Goal: Book appointment/travel/reservation

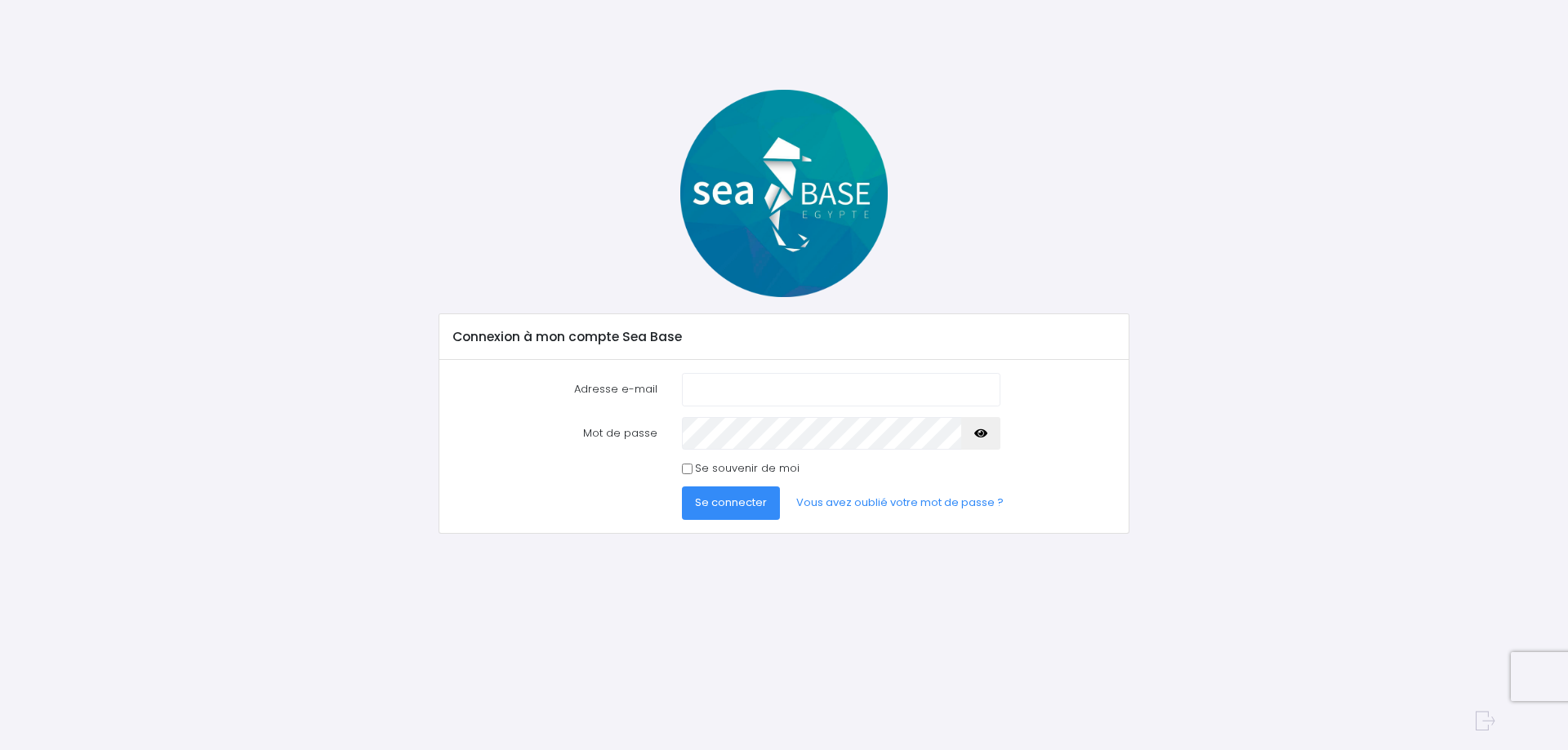
type input "thomas.casa.mf1@gmail.com"
click at [708, 506] on span "Se connecter" at bounding box center [730, 502] width 72 height 15
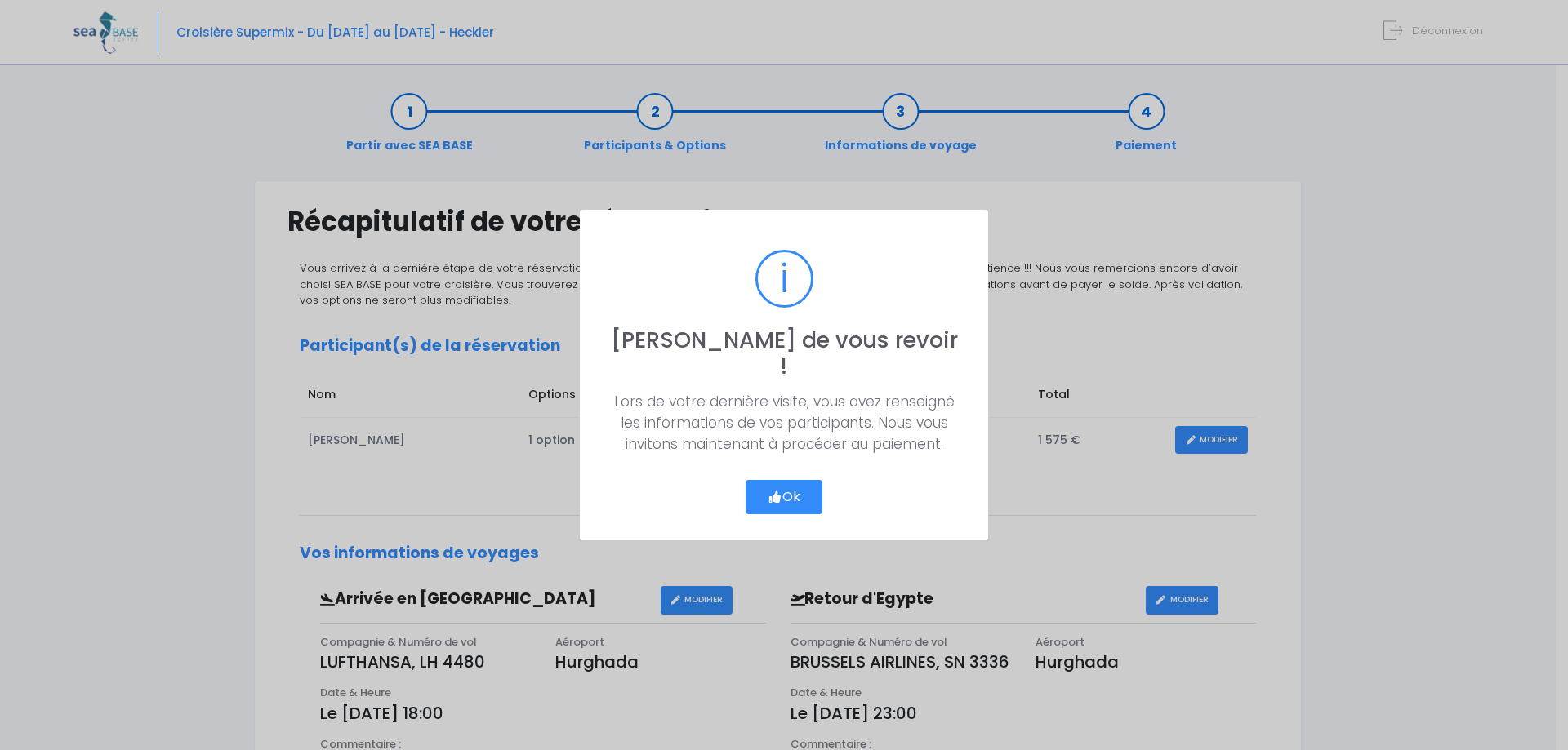
click at [801, 480] on button "Ok" at bounding box center [784, 498] width 77 height 35
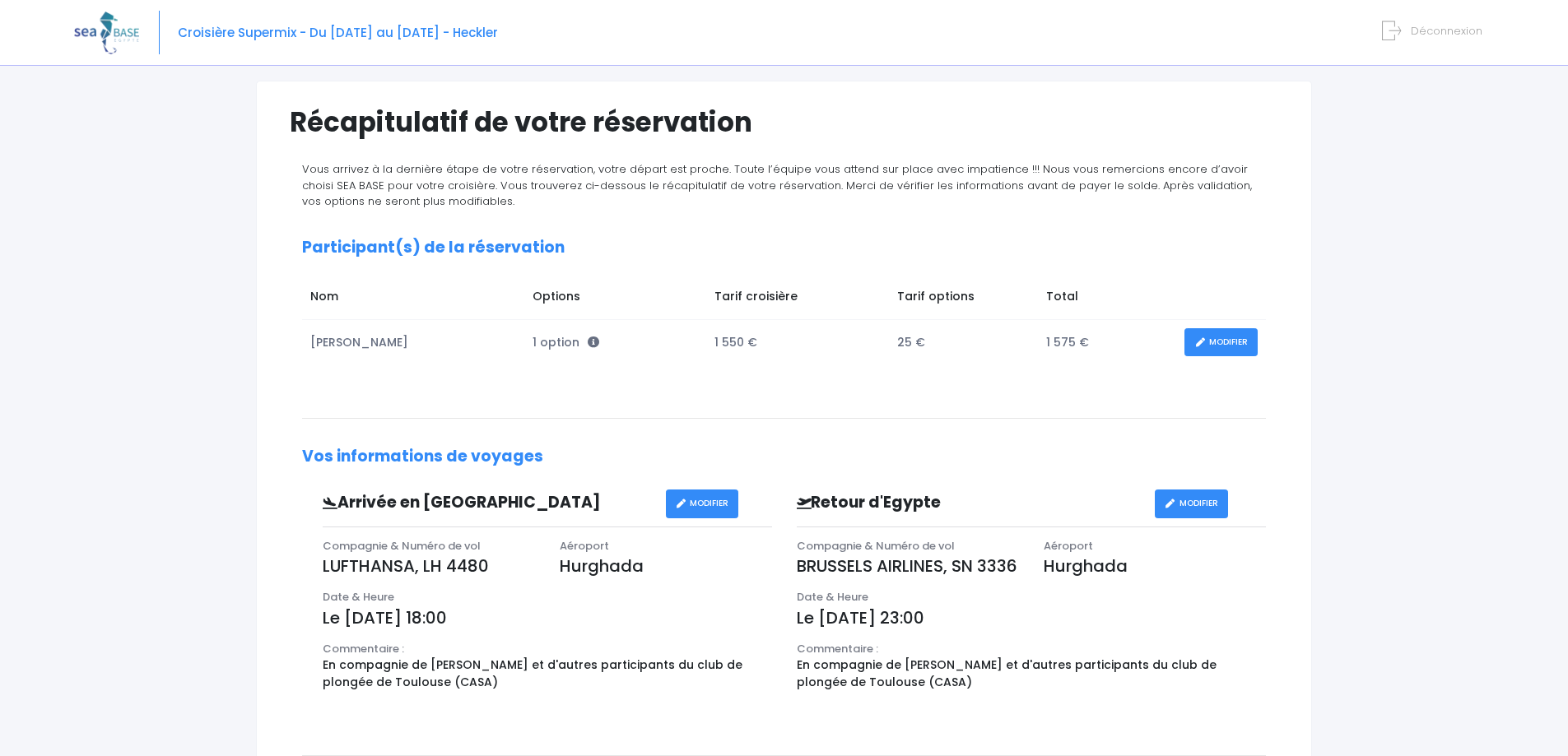
scroll to position [75, 0]
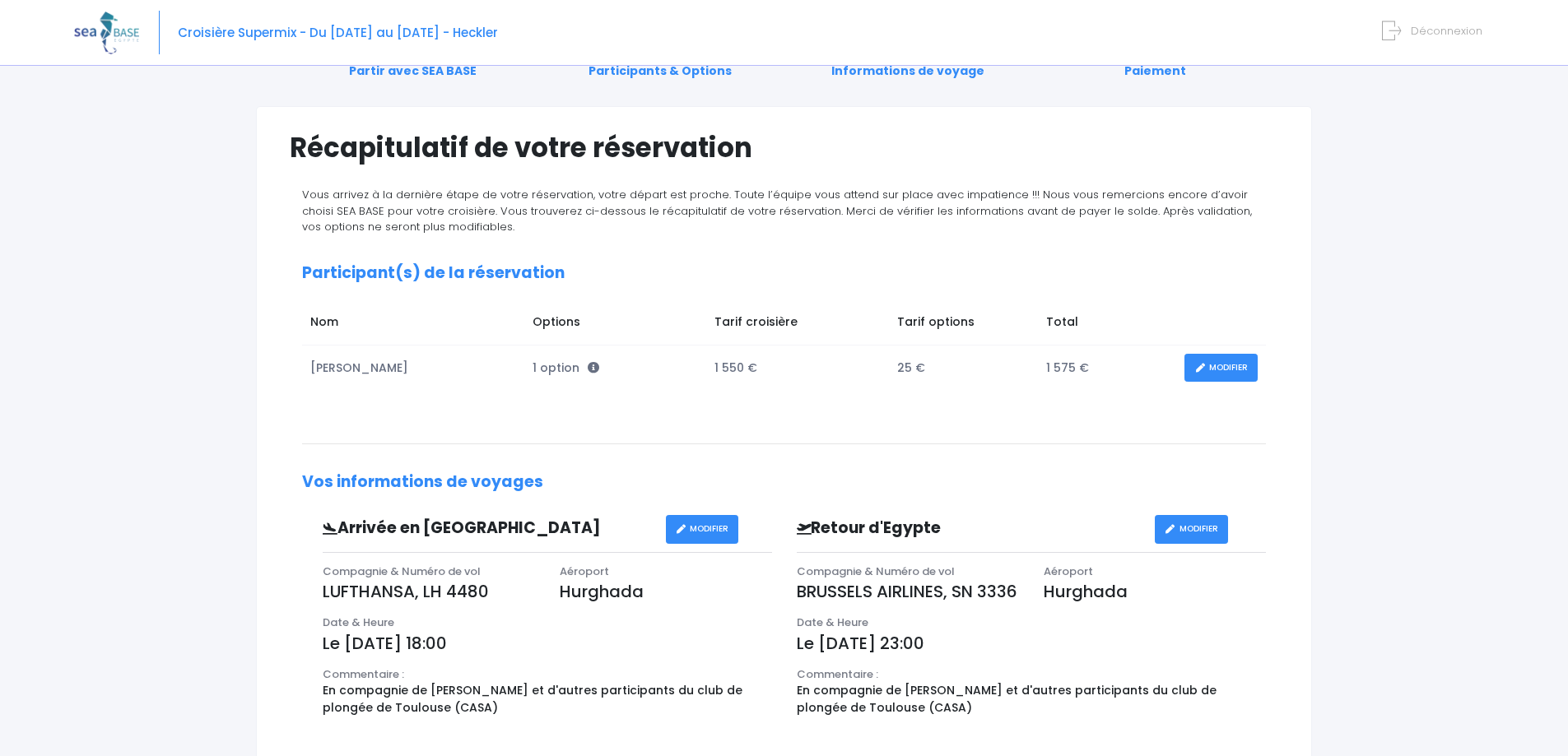
click at [1223, 360] on link "MODIFIER" at bounding box center [1221, 367] width 74 height 28
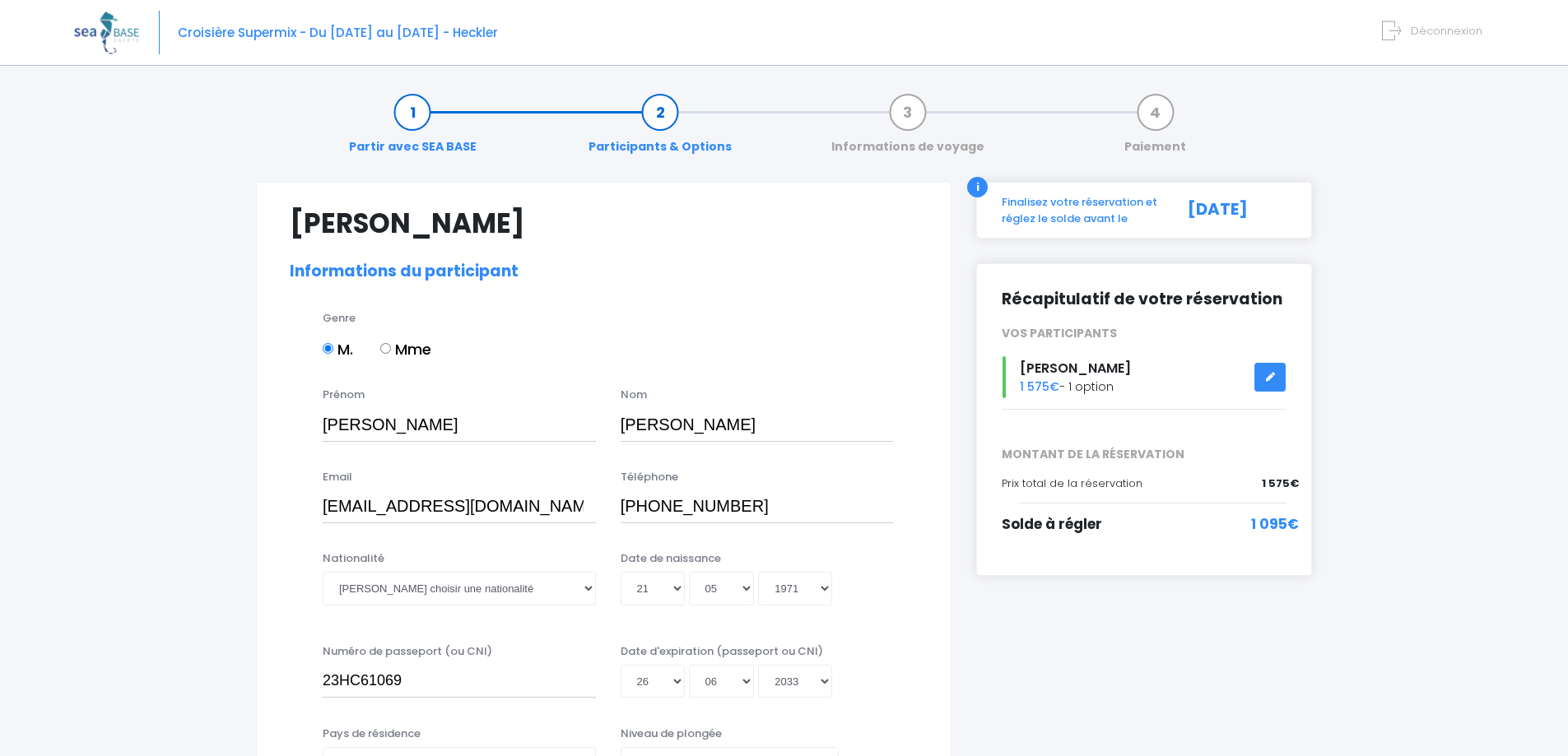
select select "MF1"
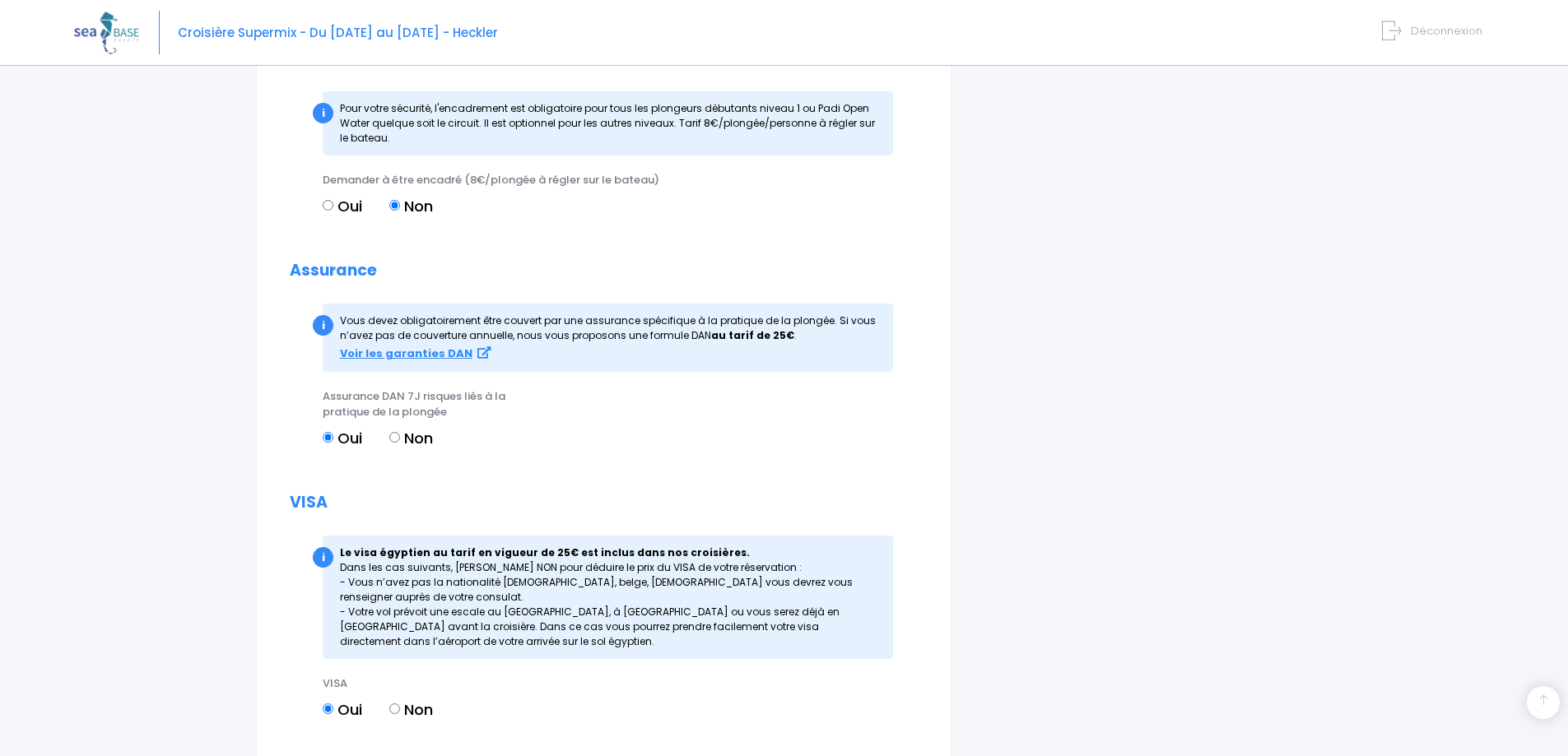
scroll to position [1730, 0]
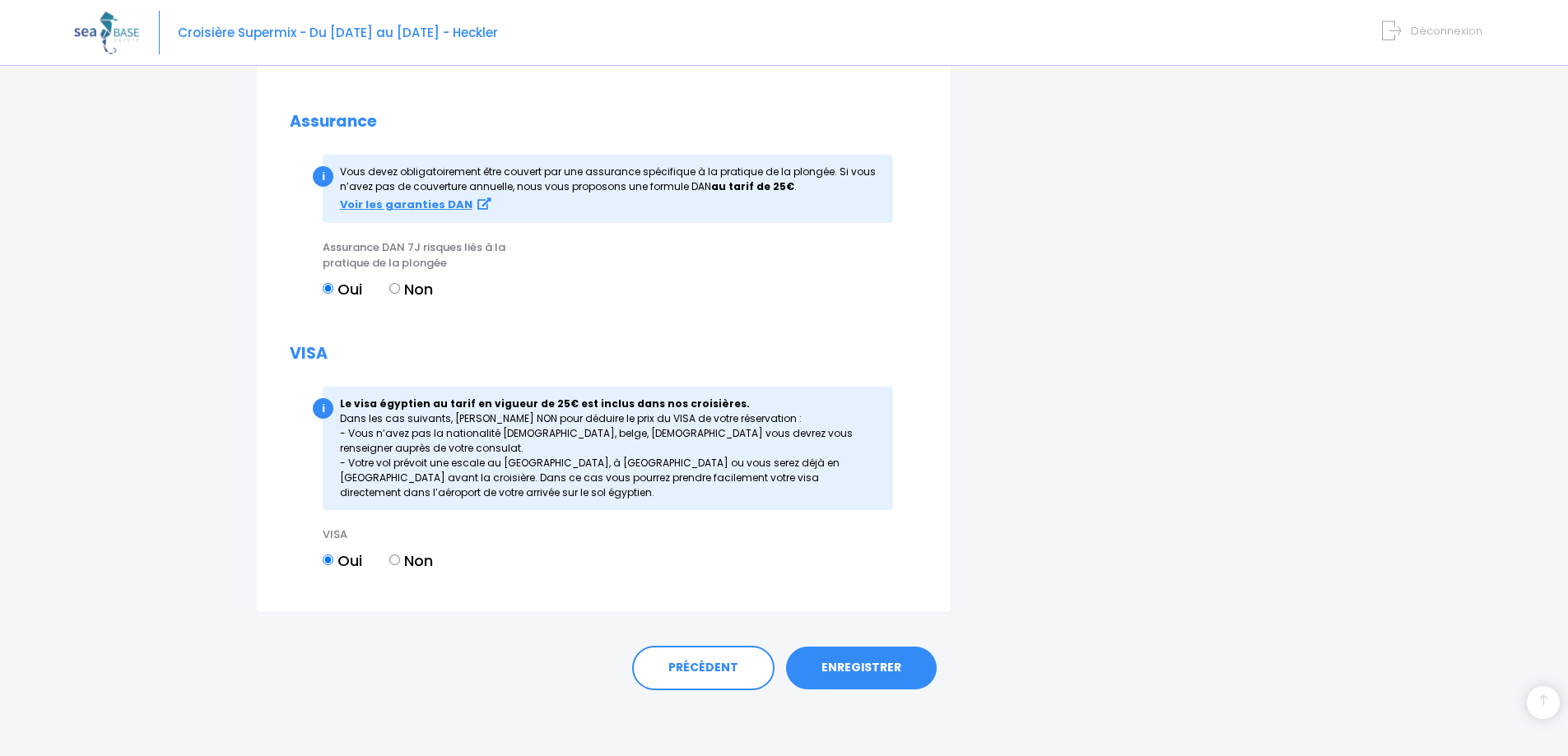
click at [892, 666] on link "ENREGISTRER" at bounding box center [861, 668] width 151 height 43
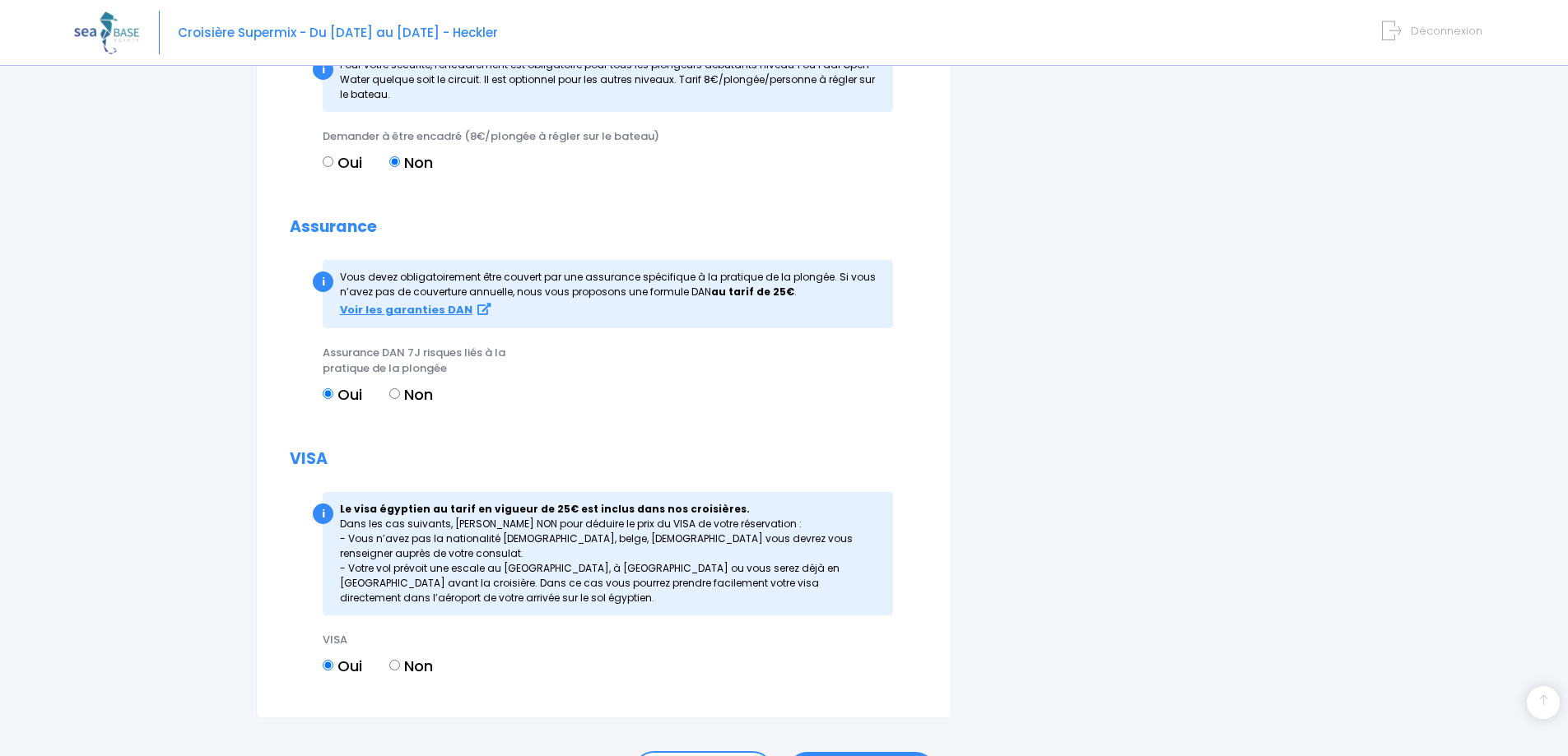
scroll to position [1756, 0]
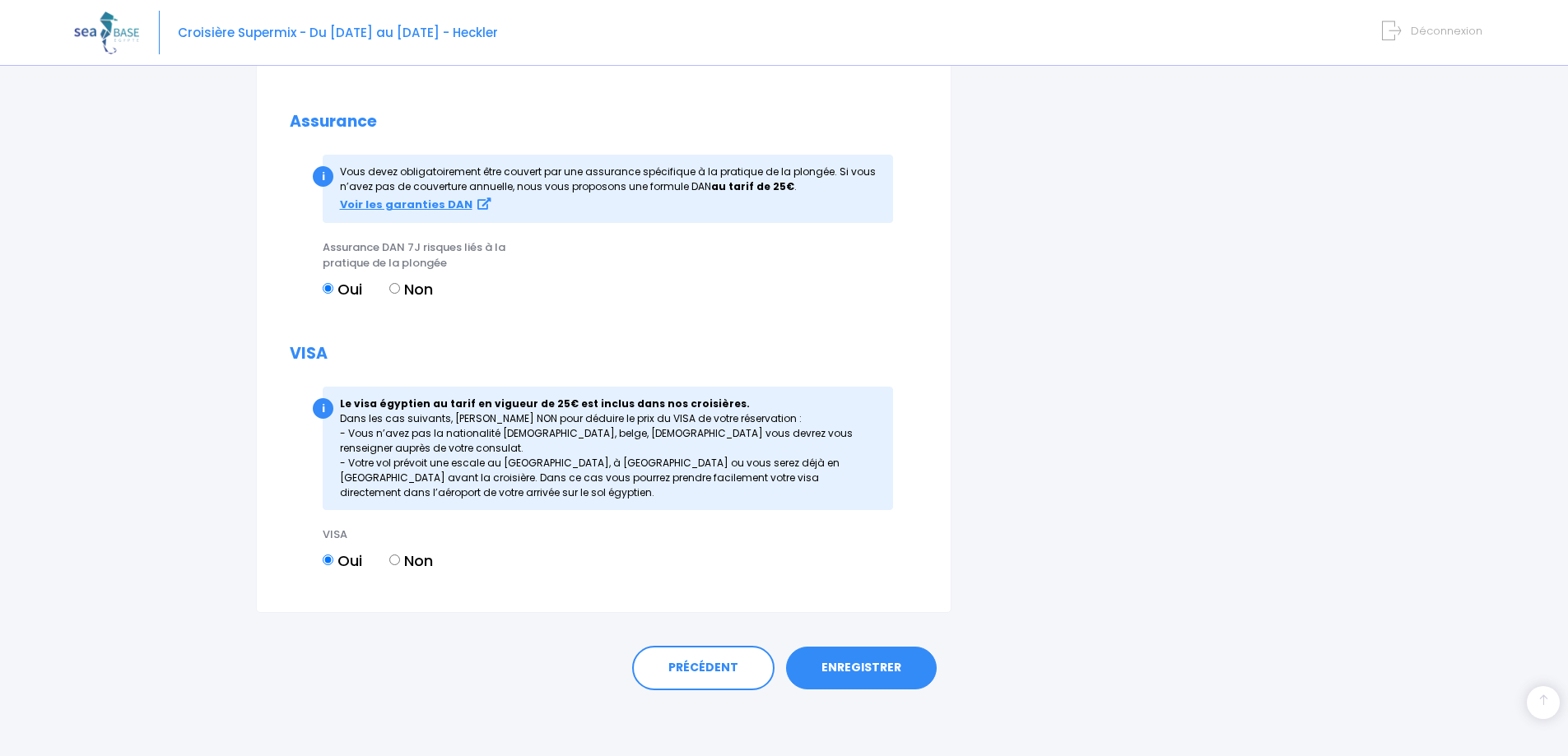
click at [883, 661] on link "ENREGISTRER" at bounding box center [861, 668] width 151 height 43
click at [887, 666] on link "ENREGISTRER" at bounding box center [861, 668] width 151 height 43
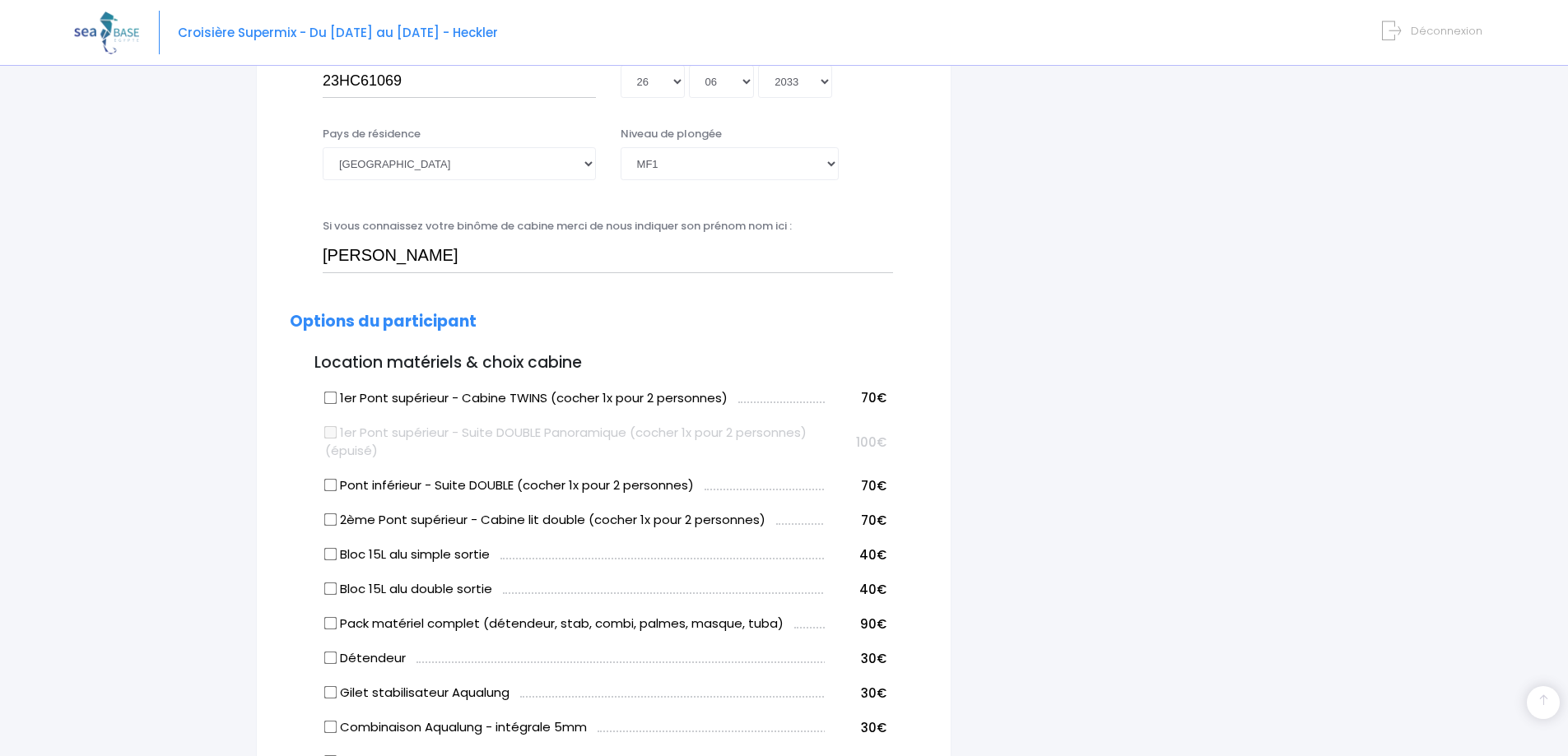
scroll to position [407, 0]
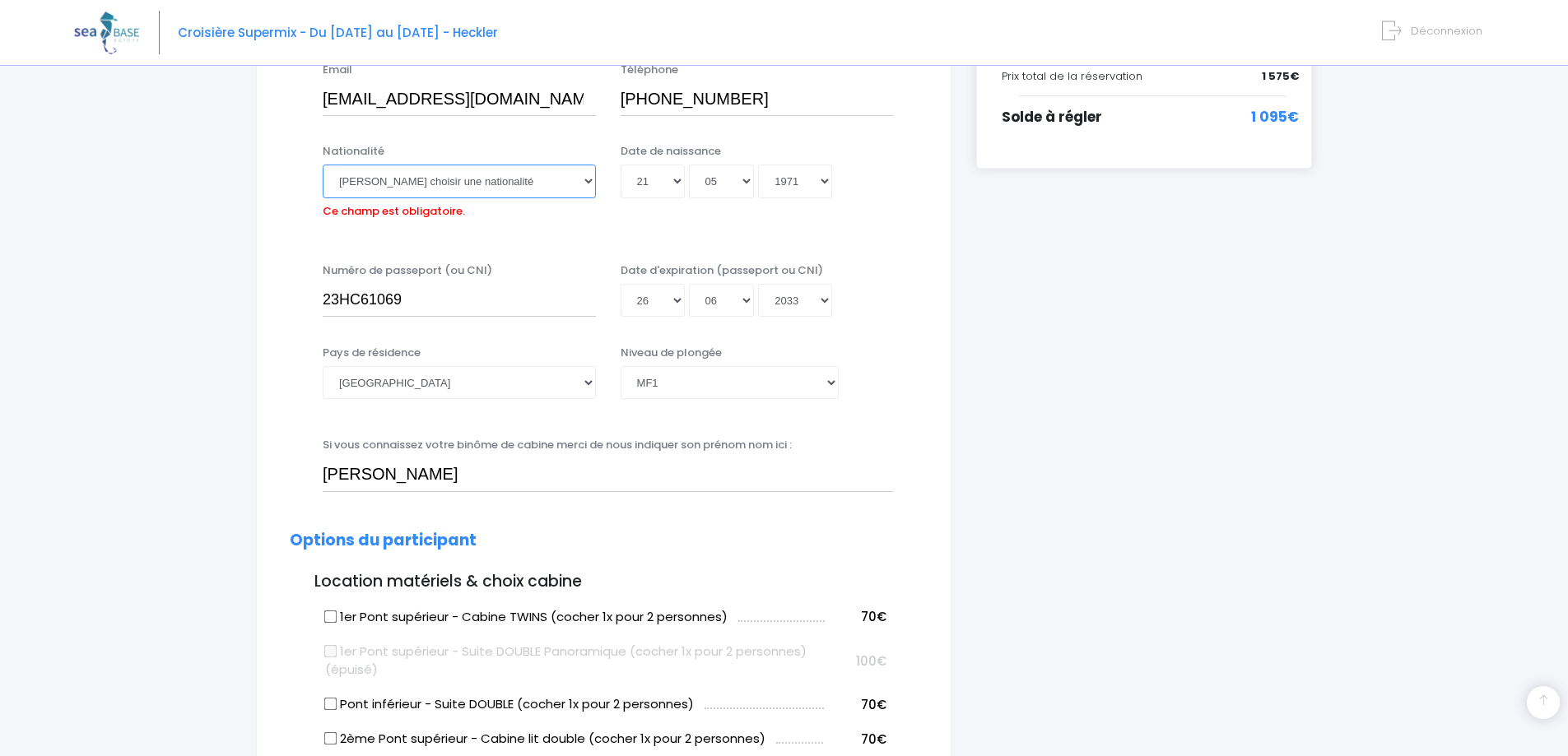
click at [512, 171] on select "Veuillez choisir une nationalité Afghane Albanaise Algerienne Allemande America…" at bounding box center [459, 181] width 273 height 33
select select "Française"
click at [323, 164] on select "Veuillez choisir une nationalité Afghane Albanaise Algerienne Allemande America…" at bounding box center [459, 181] width 273 height 33
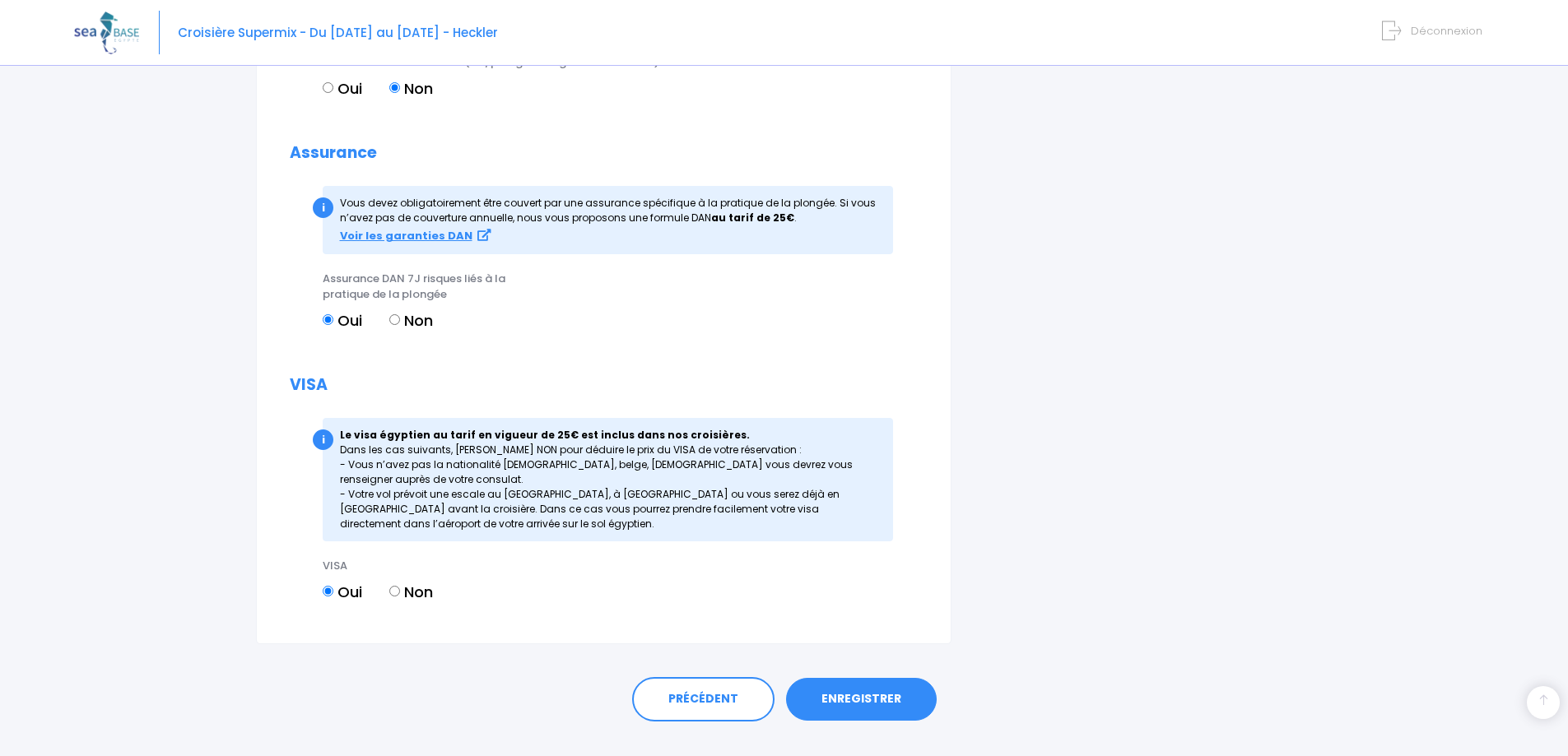
scroll to position [1730, 0]
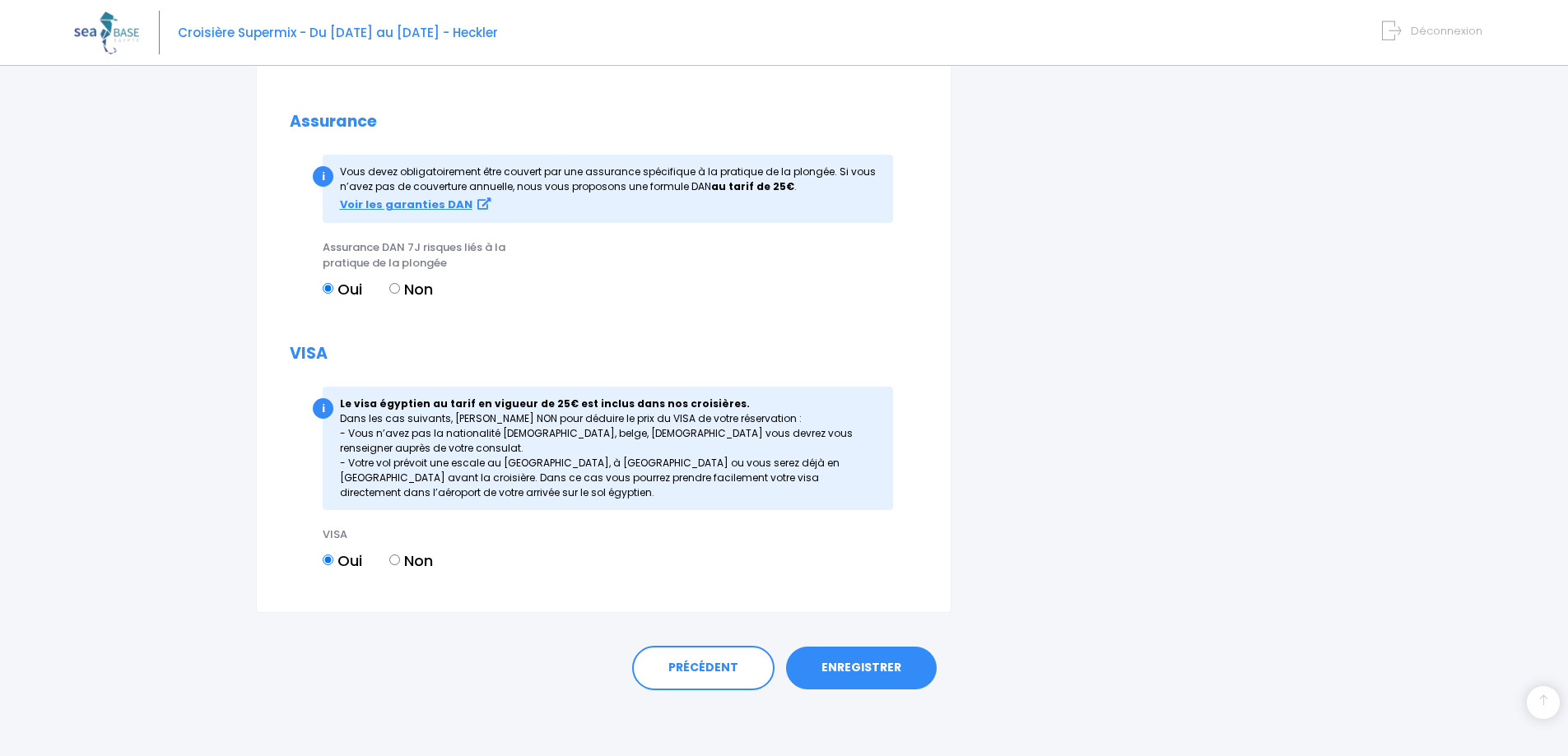
click at [874, 666] on link "ENREGISTRER" at bounding box center [861, 668] width 151 height 43
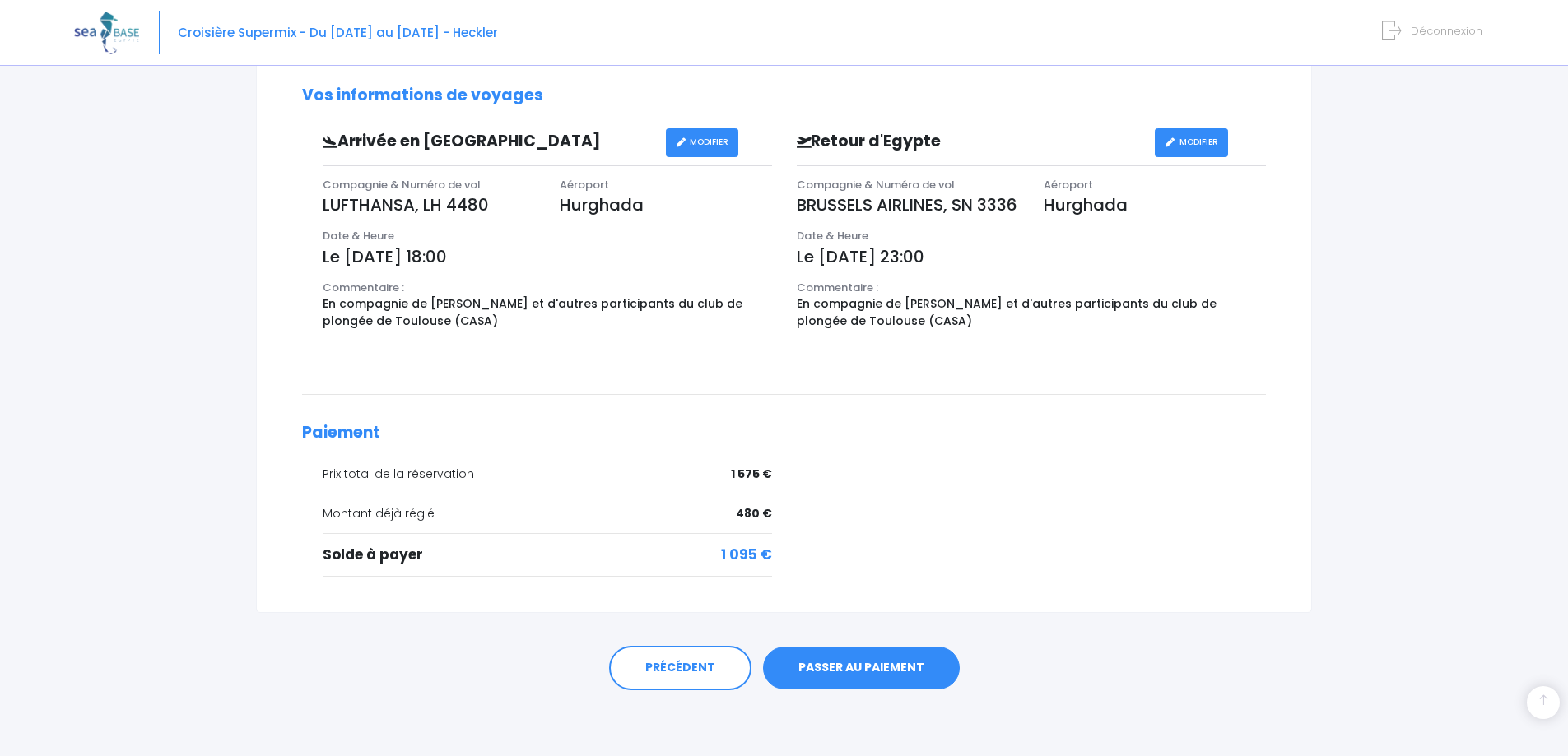
scroll to position [487, 0]
click at [858, 664] on link "PASSER AU PAIEMENT" at bounding box center [861, 668] width 197 height 43
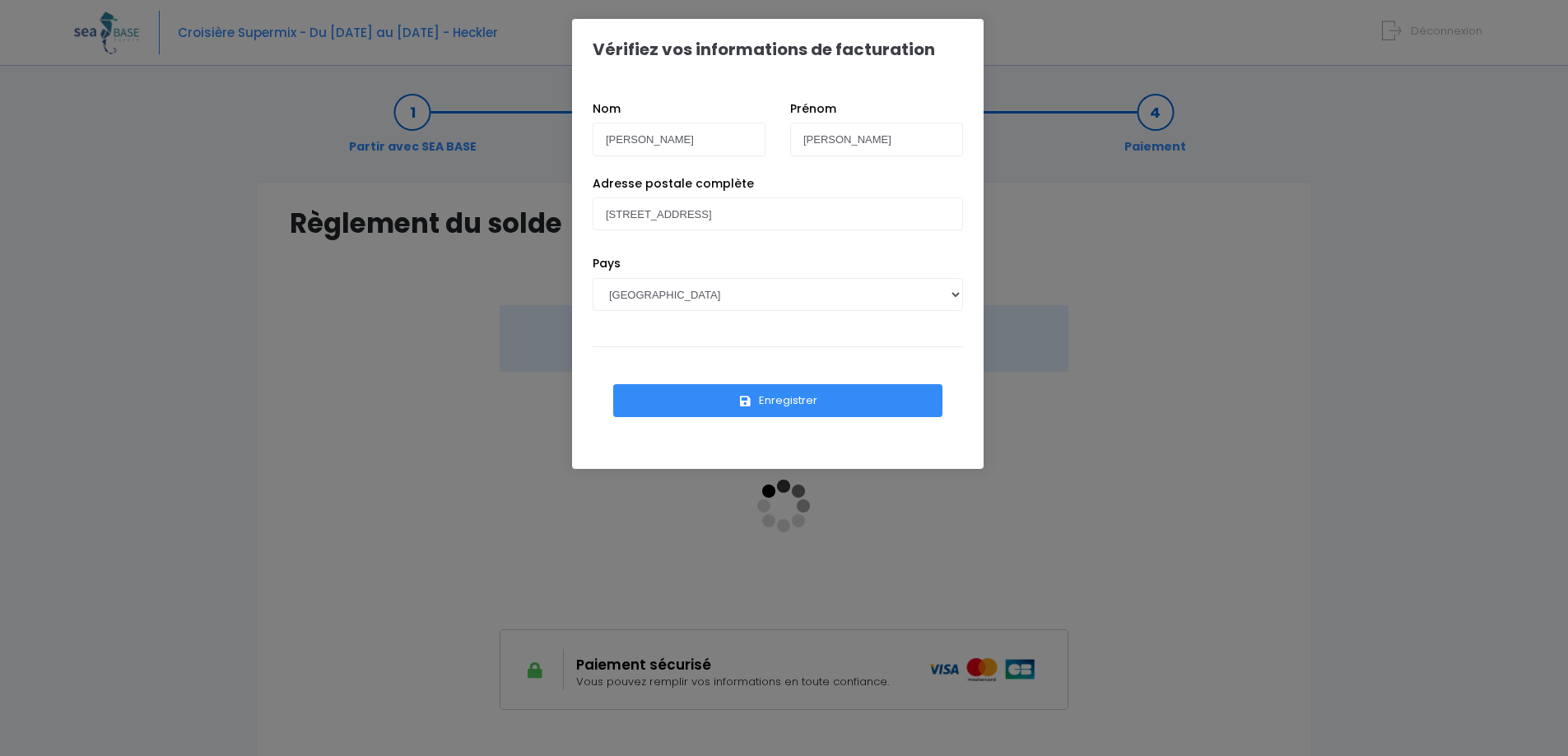
click at [775, 398] on button "Enregistrer" at bounding box center [778, 401] width 329 height 33
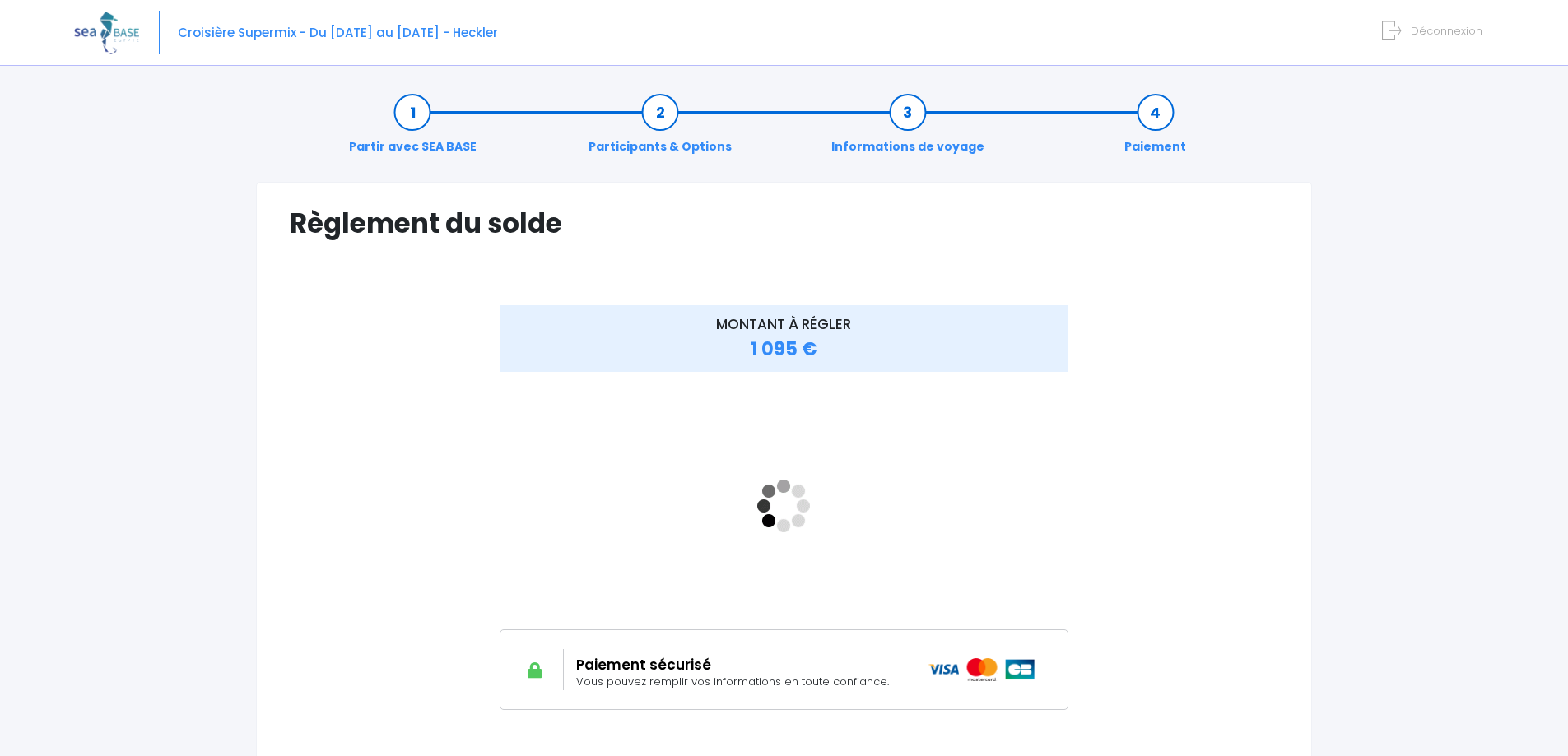
click at [1165, 459] on div "MONTANT À RÉGLER 1 095 €" at bounding box center [784, 519] width 989 height 429
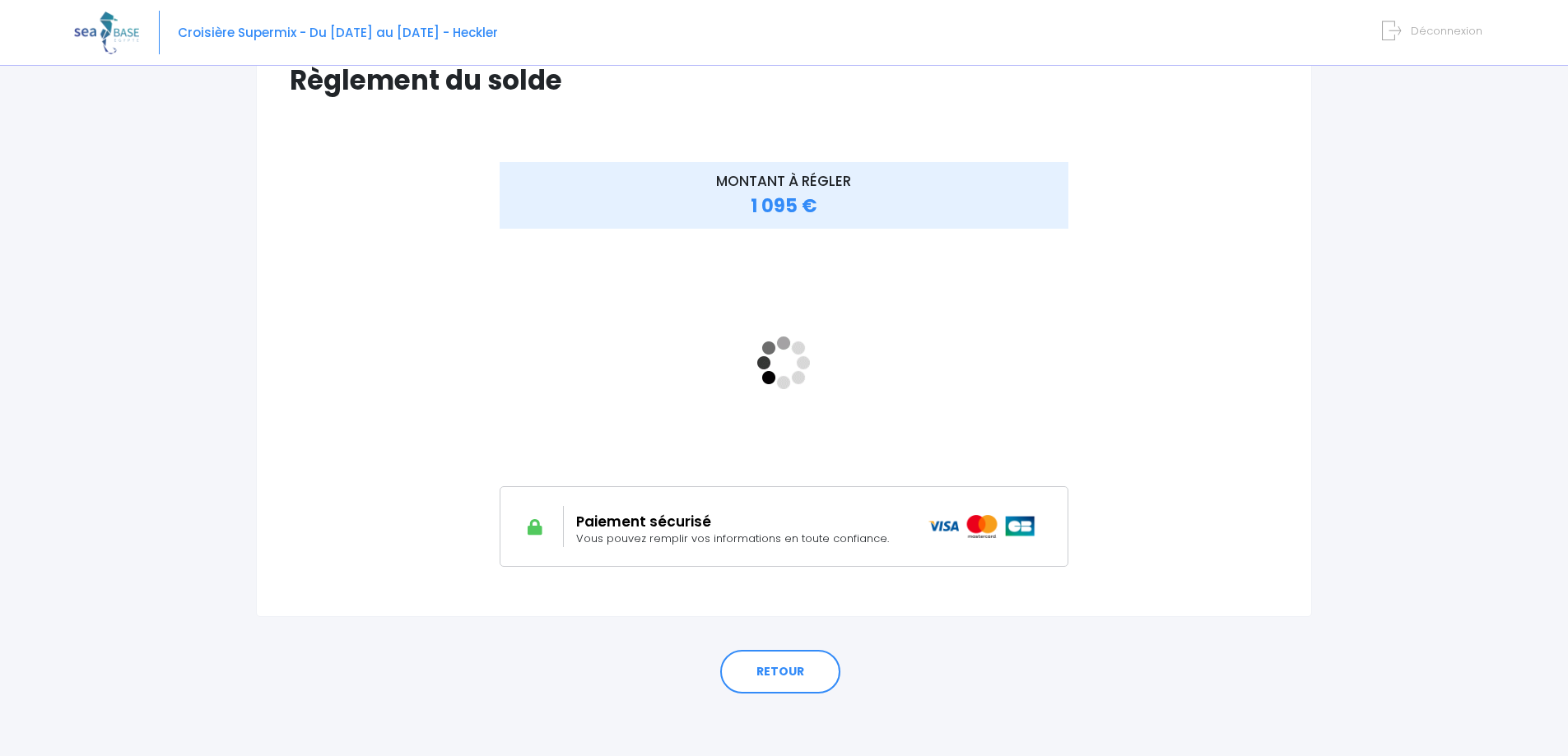
scroll to position [146, 0]
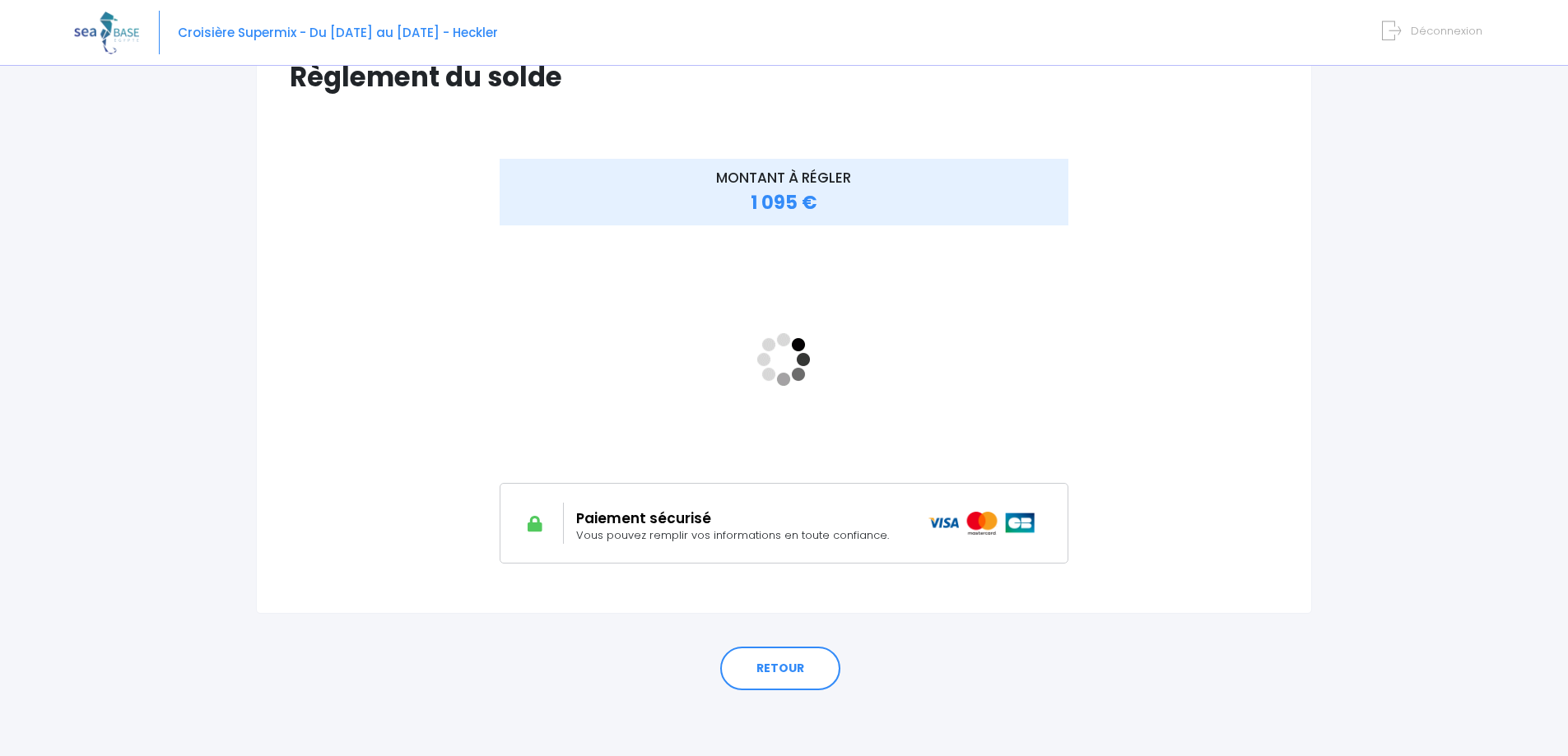
click at [895, 231] on div "MONTANT À RÉGLER 1 095 €" at bounding box center [783, 361] width 659 height 404
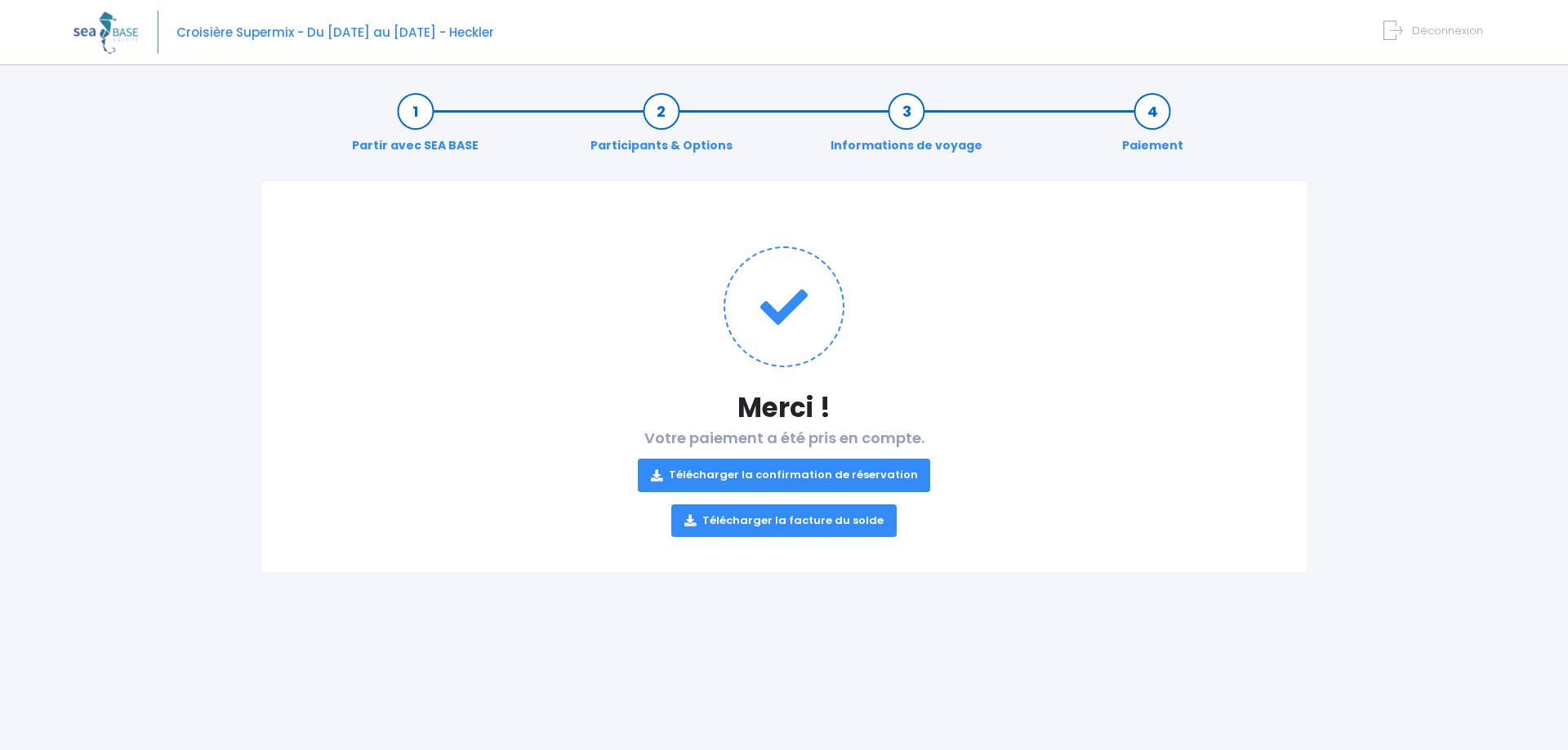
click at [786, 478] on link "Télécharger la confirmation de réservation" at bounding box center [784, 475] width 294 height 33
click at [826, 516] on link "Télécharger la facture du solde" at bounding box center [783, 520] width 225 height 33
click at [1524, 100] on div "Notre plateforme de réservation n'est pas compatible avec votre appareil. Veuil…" at bounding box center [784, 375] width 1568 height 750
click at [1547, 128] on div "Notre plateforme de réservation n'est pas compatible avec votre appareil. Veuil…" at bounding box center [784, 375] width 1568 height 750
click at [1564, 32] on div "Croisière Supermix - Du [DATE] au [DATE] - Heckler Déconnexion" at bounding box center [784, 32] width 1568 height 65
